Goal: Task Accomplishment & Management: Use online tool/utility

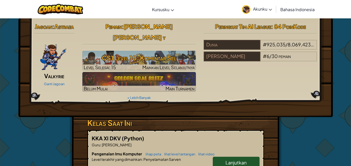
click at [260, 14] on link "Akunku" at bounding box center [256, 9] width 35 height 16
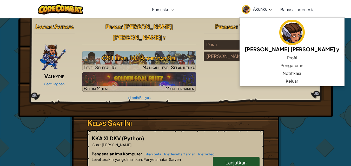
click at [260, 14] on link "Akunku" at bounding box center [256, 9] width 35 height 16
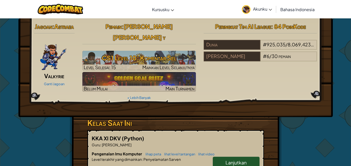
click at [257, 7] on span "Akunku" at bounding box center [262, 8] width 19 height 5
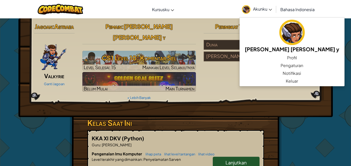
click at [257, 7] on span "Akunku" at bounding box center [262, 8] width 19 height 5
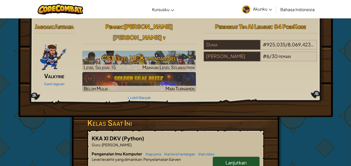
click at [118, 135] on span "KKA XI DKV" at bounding box center [107, 138] width 30 height 6
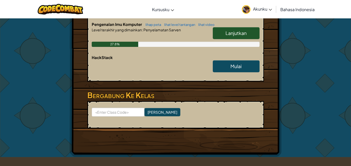
scroll to position [104, 0]
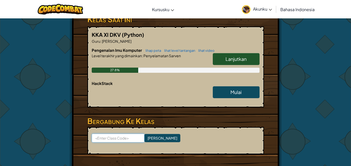
click at [118, 134] on input at bounding box center [118, 138] width 53 height 9
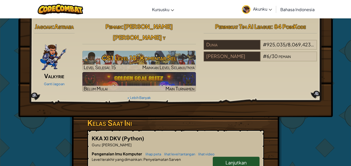
click at [246, 9] on img at bounding box center [246, 9] width 9 height 9
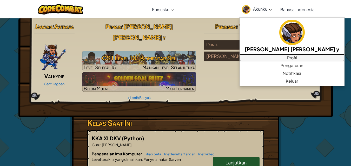
click at [270, 60] on link "Profil" at bounding box center [291, 58] width 105 height 8
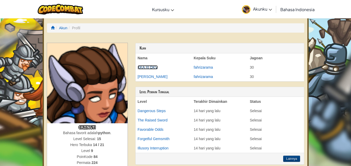
click at [152, 67] on link "KKA XI DKV" at bounding box center [148, 67] width 20 height 4
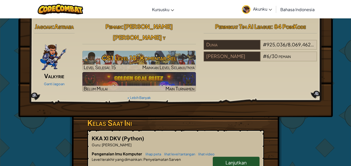
scroll to position [26, 0]
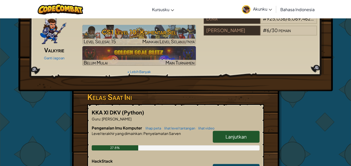
click at [218, 131] on link "Lanjutkan" at bounding box center [236, 137] width 47 height 12
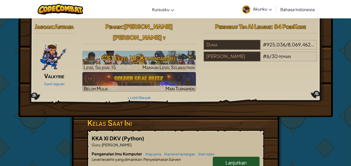
select select "id"
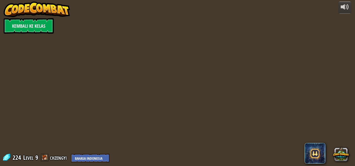
select select "id"
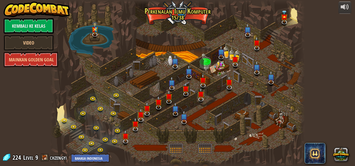
select select "id"
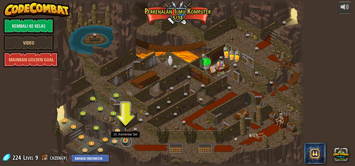
click at [129, 142] on link at bounding box center [126, 142] width 10 height 10
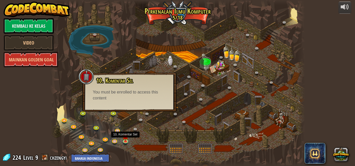
click at [152, 93] on div "You must be enrolled to access this content" at bounding box center [129, 96] width 73 height 12
click at [214, 110] on div at bounding box center [177, 83] width 255 height 166
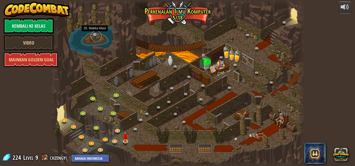
click at [92, 37] on link at bounding box center [96, 36] width 10 height 10
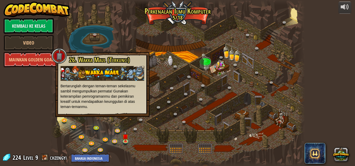
click at [110, 122] on div at bounding box center [177, 83] width 255 height 166
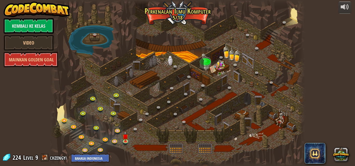
click at [206, 64] on div at bounding box center [177, 83] width 255 height 166
click at [285, 22] on link at bounding box center [285, 23] width 10 height 10
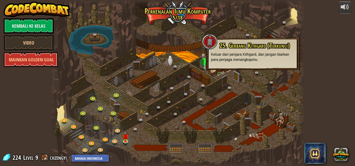
drag, startPoint x: 69, startPoint y: 41, endPoint x: 80, endPoint y: 34, distance: 13.4
click at [69, 40] on div at bounding box center [177, 83] width 255 height 166
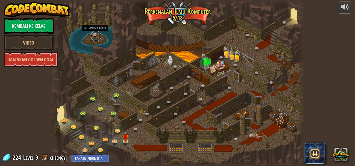
click at [93, 35] on link at bounding box center [96, 36] width 10 height 10
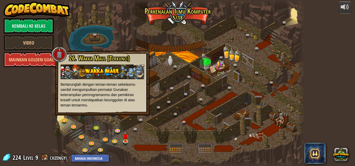
click at [236, 132] on div at bounding box center [177, 83] width 255 height 166
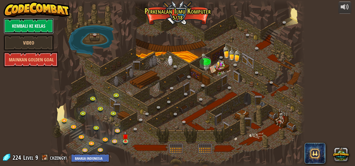
click at [34, 29] on link "Kembali ke Kelas" at bounding box center [29, 26] width 50 height 16
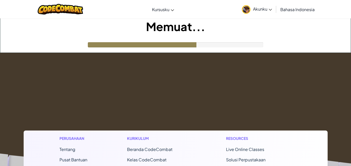
click at [269, 11] on span "Akunku" at bounding box center [262, 8] width 19 height 5
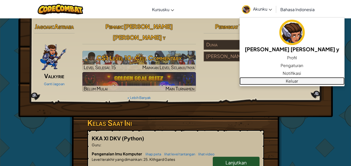
click at [278, 80] on link "Keluar" at bounding box center [291, 81] width 105 height 8
